Goal: Information Seeking & Learning: Compare options

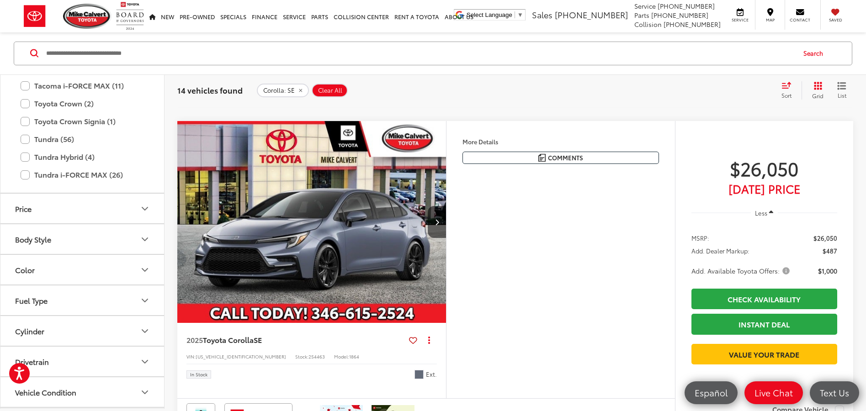
scroll to position [1426, 0]
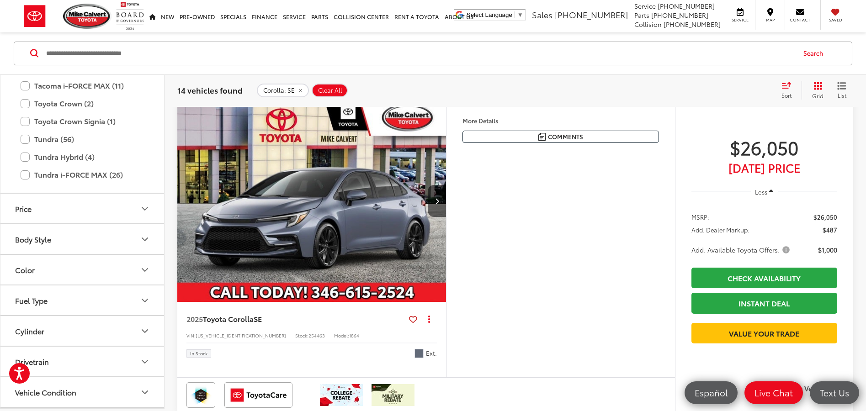
click at [786, 250] on span "Add. Available Toyota Offers:" at bounding box center [742, 249] width 100 height 9
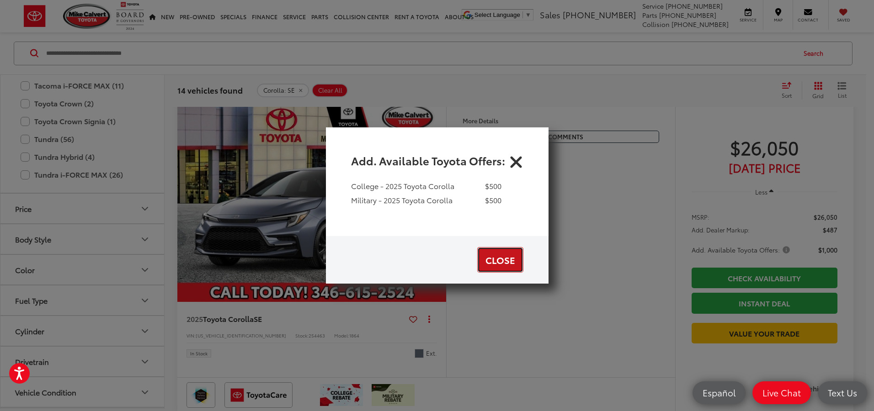
click at [506, 259] on button "Close" at bounding box center [500, 260] width 46 height 26
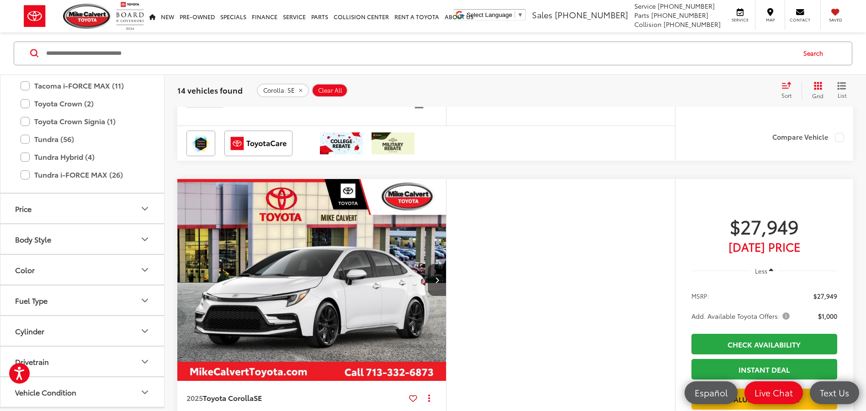
scroll to position [2706, 0]
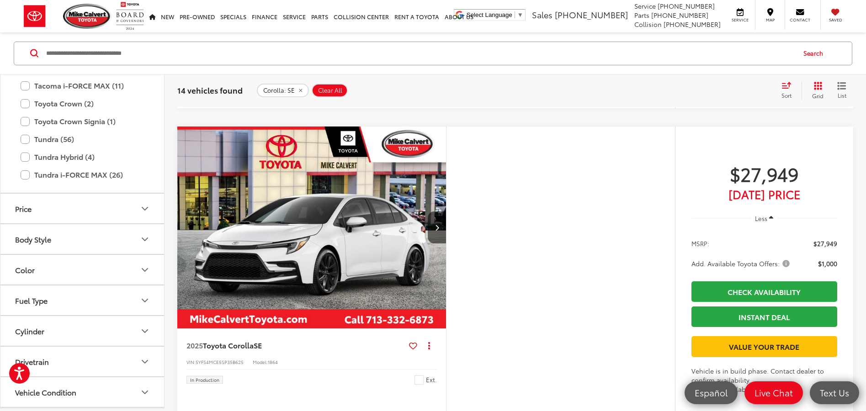
click at [344, 102] on img at bounding box center [341, 91] width 43 height 22
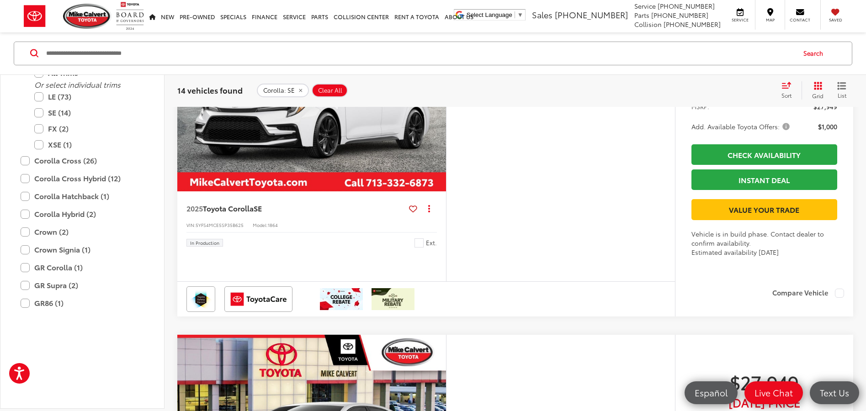
scroll to position [92, 0]
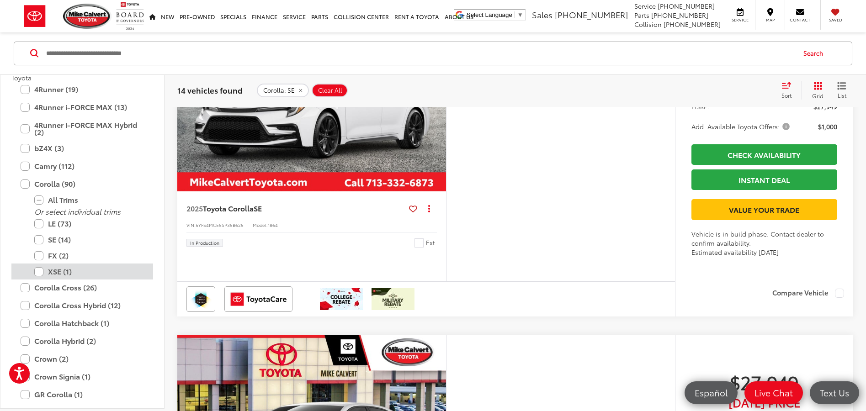
click at [40, 272] on label "XSE (1)" at bounding box center [89, 272] width 110 height 16
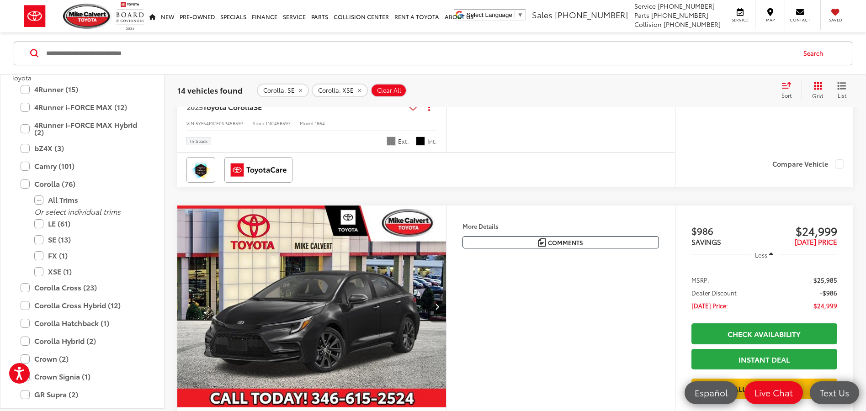
scroll to position [374, 0]
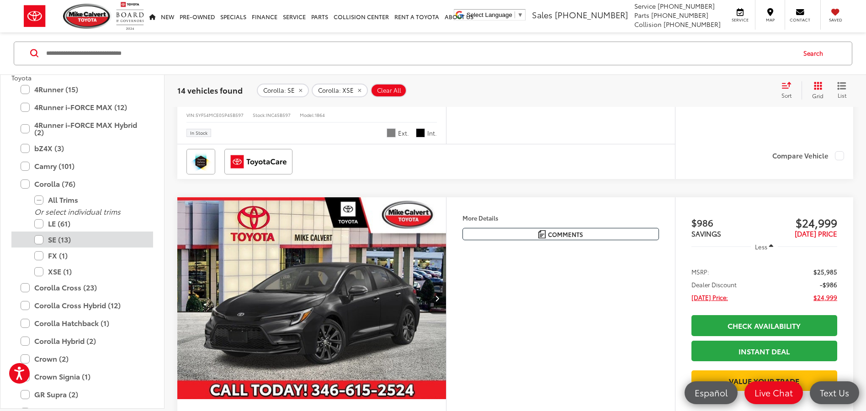
click at [41, 242] on label "SE (13)" at bounding box center [89, 240] width 110 height 16
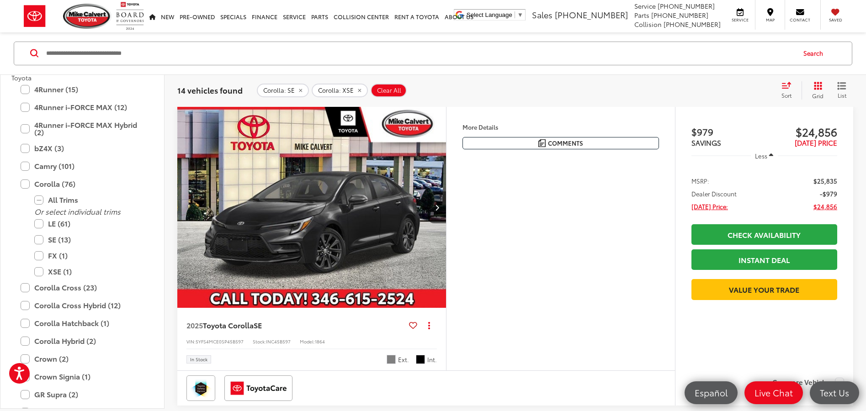
scroll to position [146, 0]
